Goal: Information Seeking & Learning: Learn about a topic

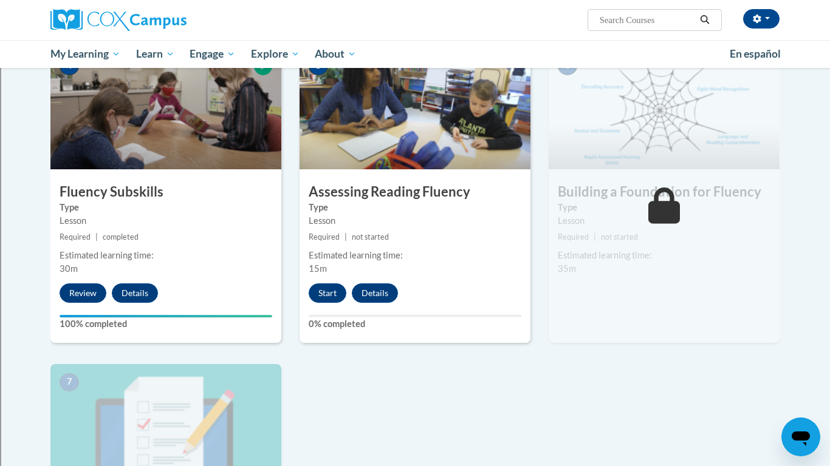
scroll to position [604, 0]
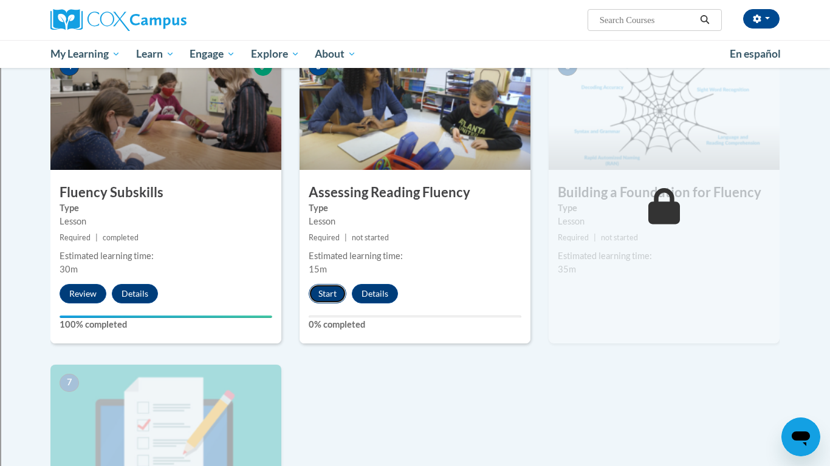
click at [326, 302] on button "Start" at bounding box center [328, 293] width 38 height 19
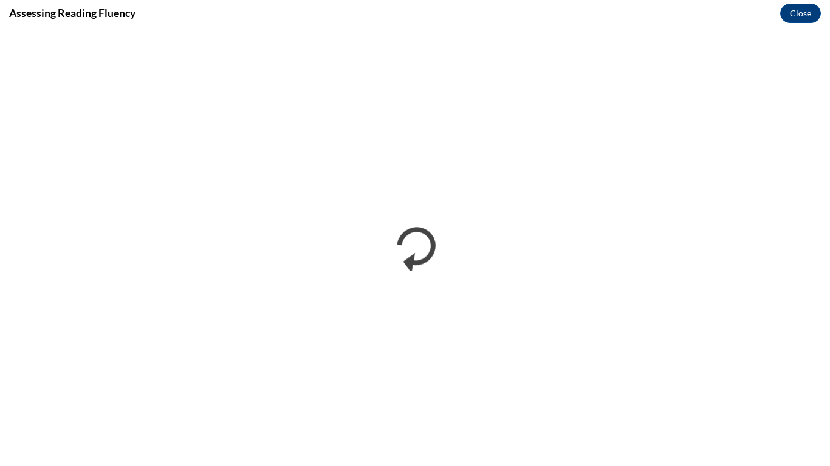
scroll to position [0, 0]
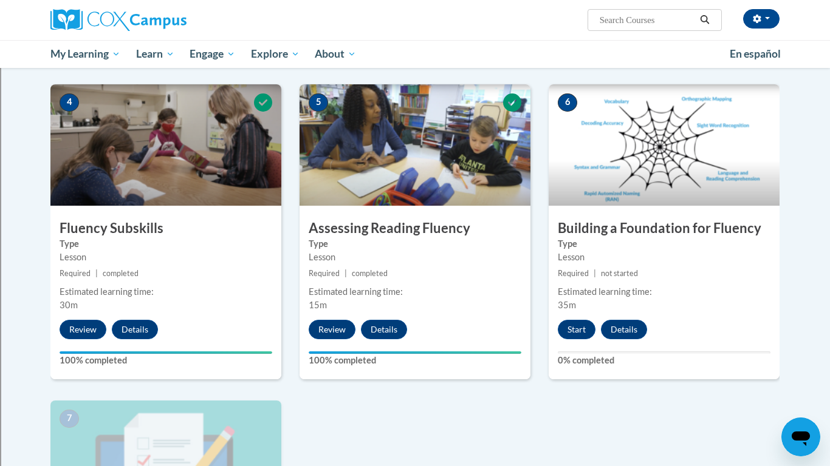
scroll to position [568, 0]
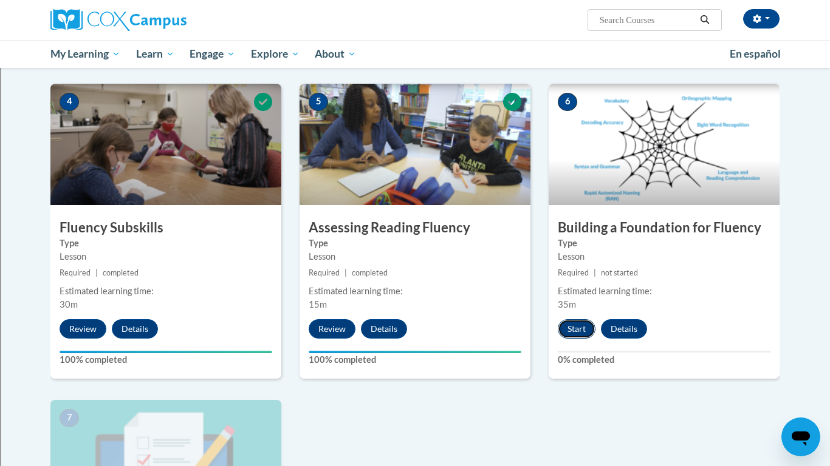
click at [587, 333] on button "Start" at bounding box center [577, 328] width 38 height 19
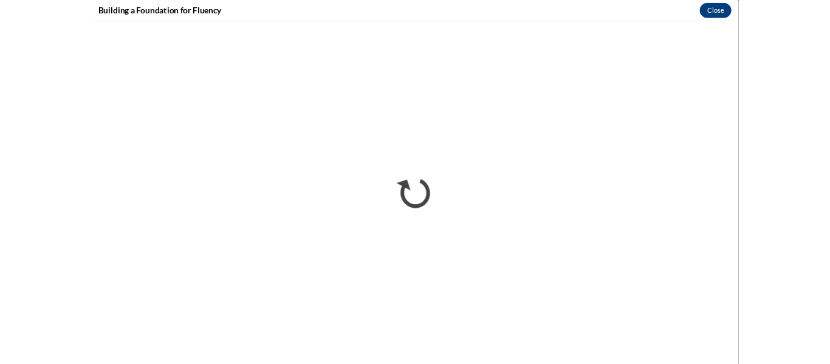
scroll to position [0, 0]
